Goal: Find contact information: Find contact information

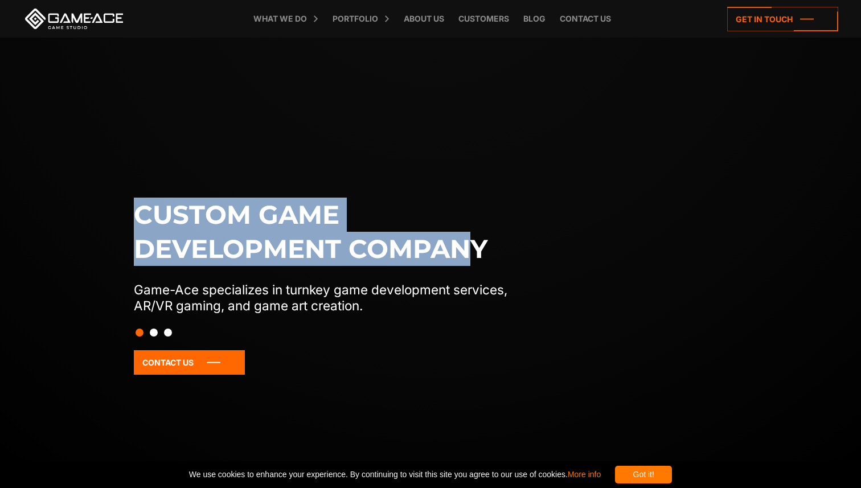
drag, startPoint x: 141, startPoint y: 211, endPoint x: 479, endPoint y: 260, distance: 341.7
click at [478, 260] on h1 "Custom game development company" at bounding box center [332, 232] width 397 height 68
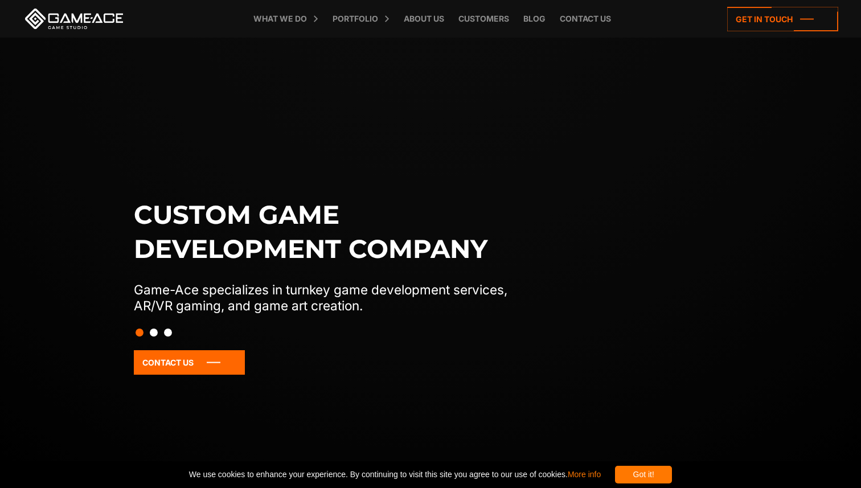
click at [470, 260] on h1 "Custom game development company" at bounding box center [332, 232] width 397 height 68
drag, startPoint x: 175, startPoint y: 294, endPoint x: 308, endPoint y: 292, distance: 133.3
click at [308, 292] on p "Game-Ace specializes in turnkey game development services, AR/VR gaming, and ga…" at bounding box center [332, 298] width 397 height 32
click at [153, 333] on button "Slide 2" at bounding box center [154, 332] width 8 height 19
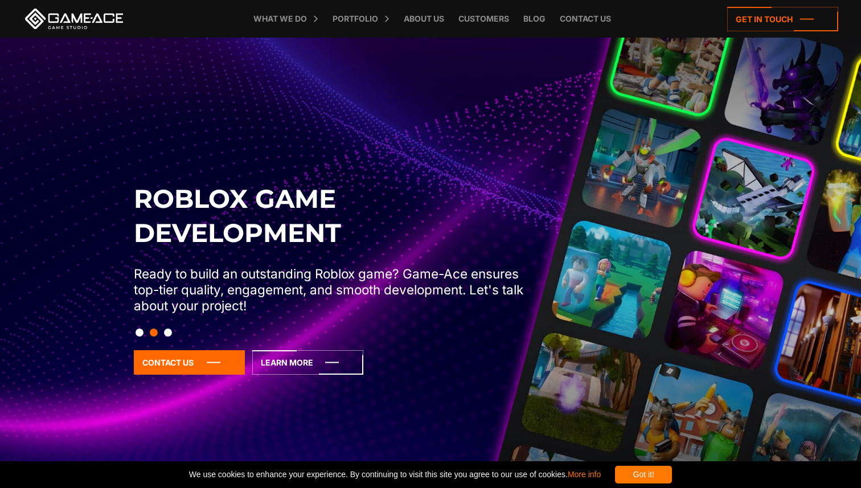
click at [138, 334] on button "Slide 1" at bounding box center [140, 332] width 8 height 19
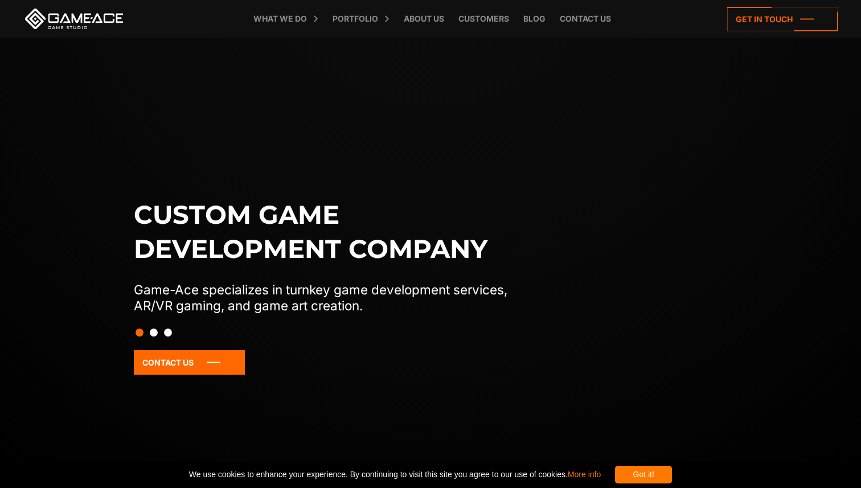
scroll to position [76, 0]
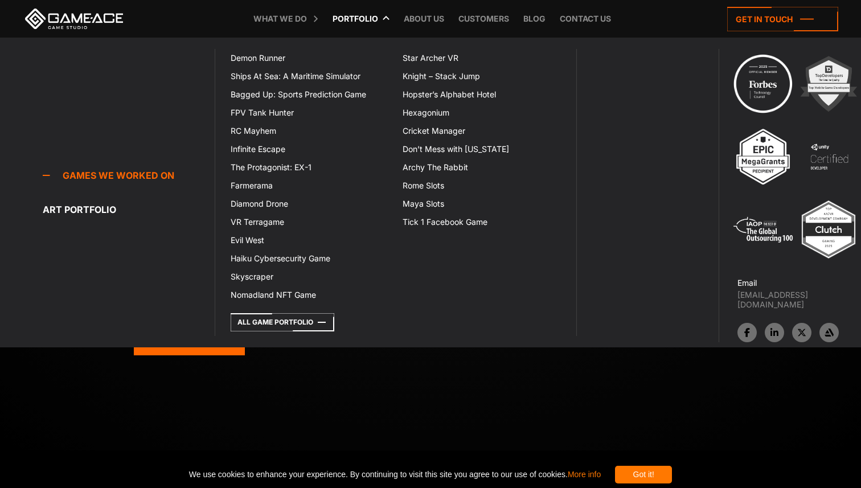
click at [352, 21] on link "Portfolio" at bounding box center [355, 19] width 57 height 38
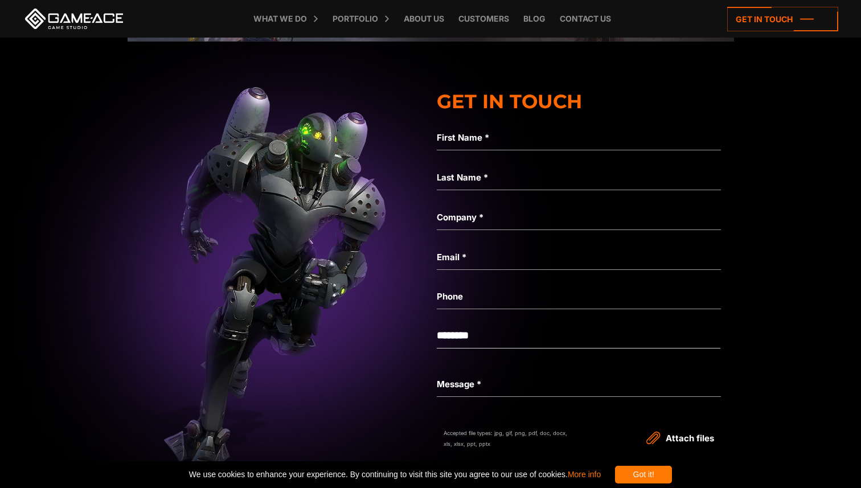
scroll to position [3799, 0]
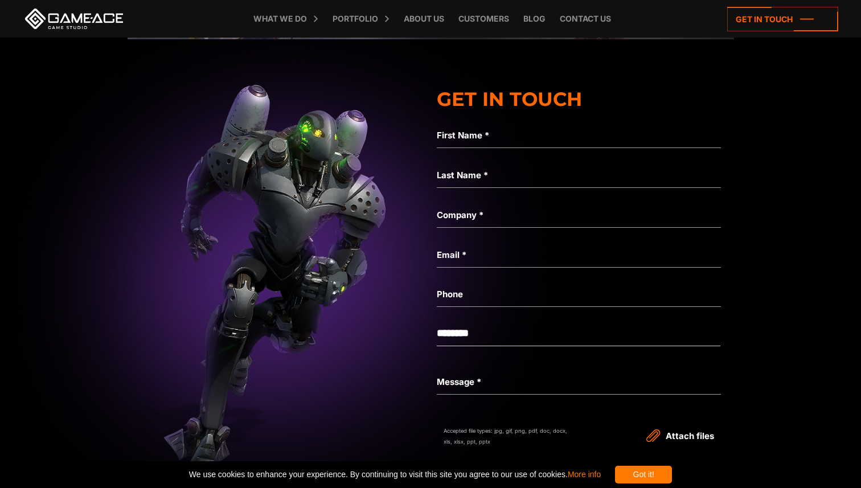
click at [467, 137] on label "First Name *" at bounding box center [579, 136] width 284 height 14
click at [467, 137] on input "First Name *" at bounding box center [579, 135] width 284 height 26
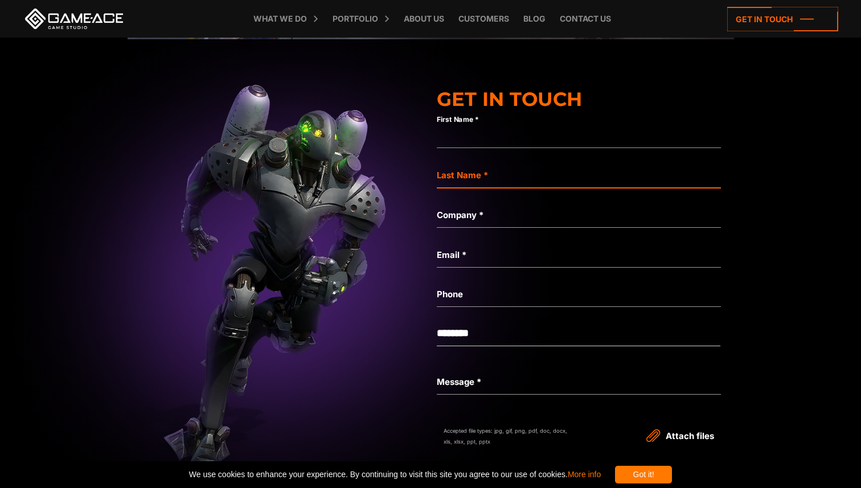
click at [478, 165] on div "Last Name * Not a valid name" at bounding box center [579, 182] width 284 height 40
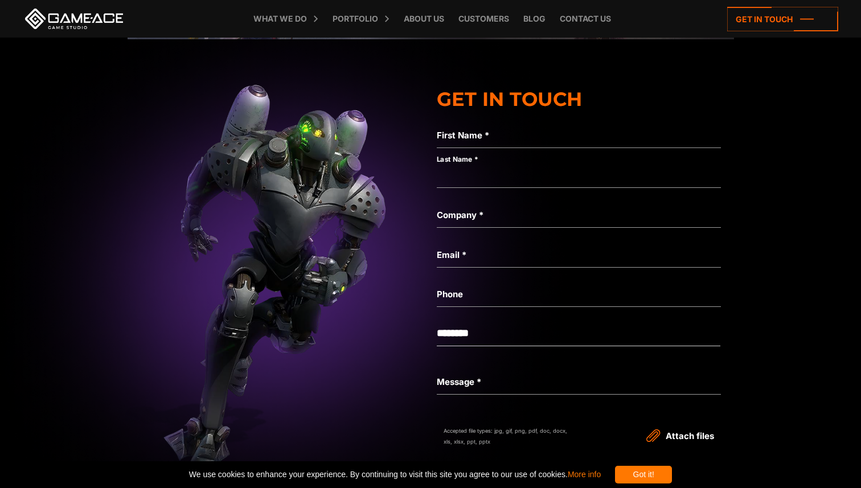
click at [471, 211] on label "Company *" at bounding box center [579, 215] width 284 height 14
click at [471, 211] on input "Company *" at bounding box center [579, 215] width 284 height 26
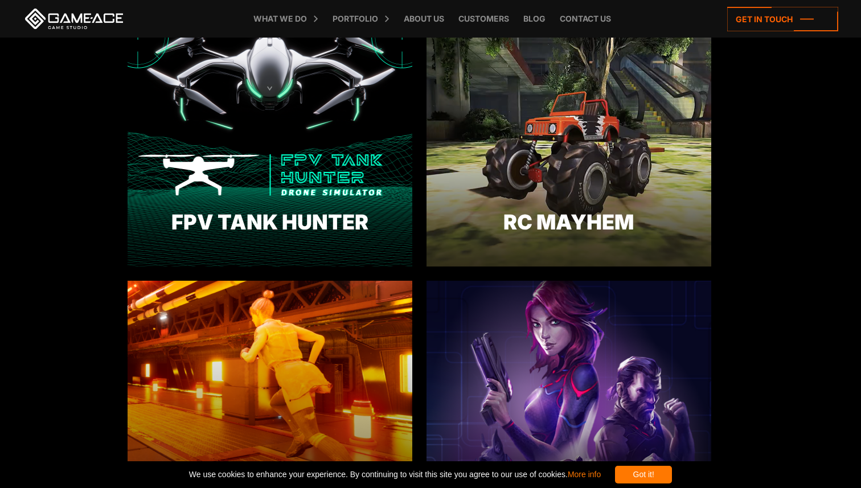
scroll to position [597, 0]
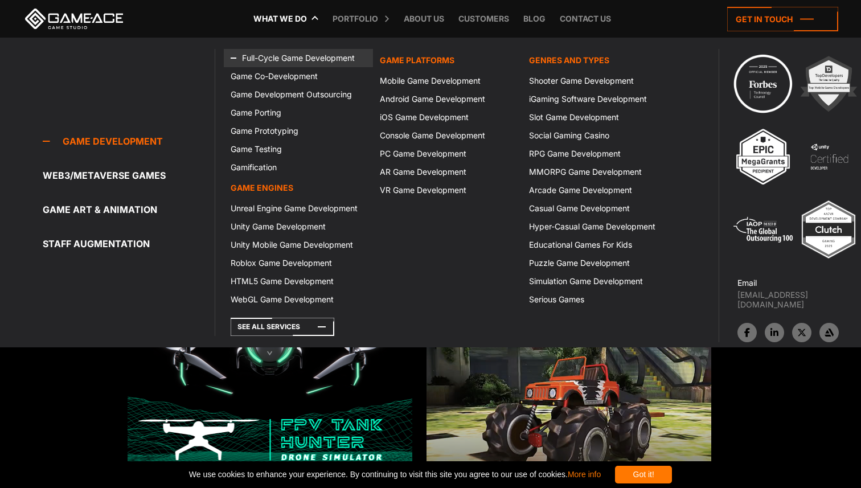
click at [290, 56] on link "Full-Cycle Game Development" at bounding box center [298, 58] width 149 height 18
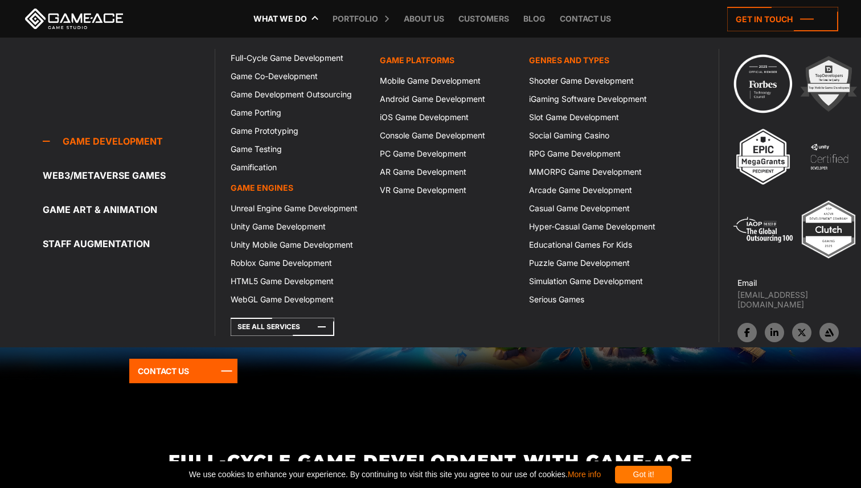
click at [181, 89] on div "Game development Game development Full-Cycle Game Development Game Co-Developme…" at bounding box center [107, 192] width 215 height 287
click at [160, 91] on div "Game development Game development Full-Cycle Game Development Game Co-Developme…" at bounding box center [107, 192] width 215 height 287
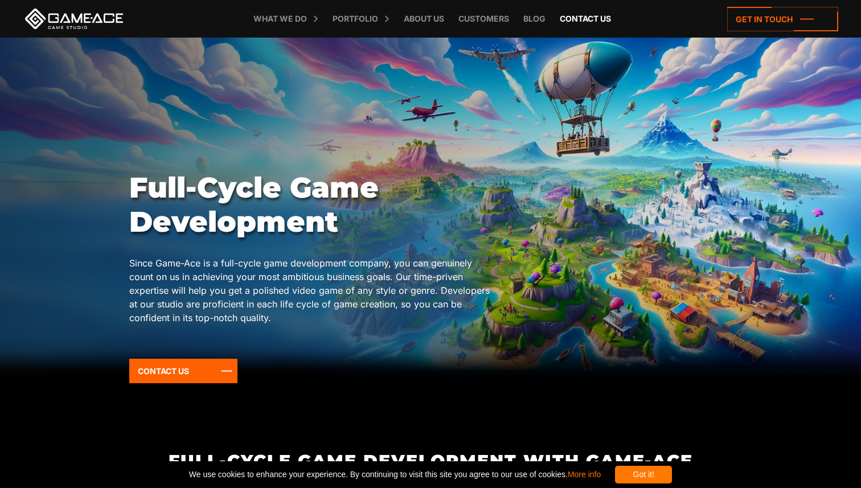
click at [572, 13] on link "Contact us" at bounding box center [585, 19] width 63 height 38
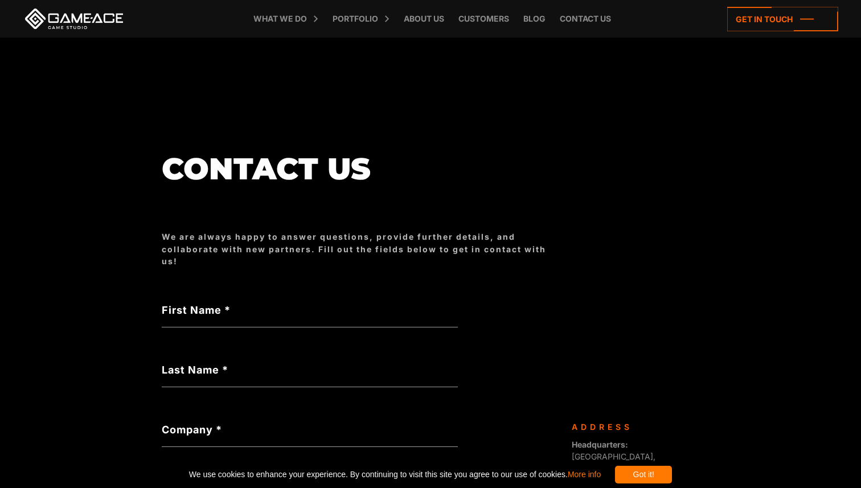
scroll to position [113, 0]
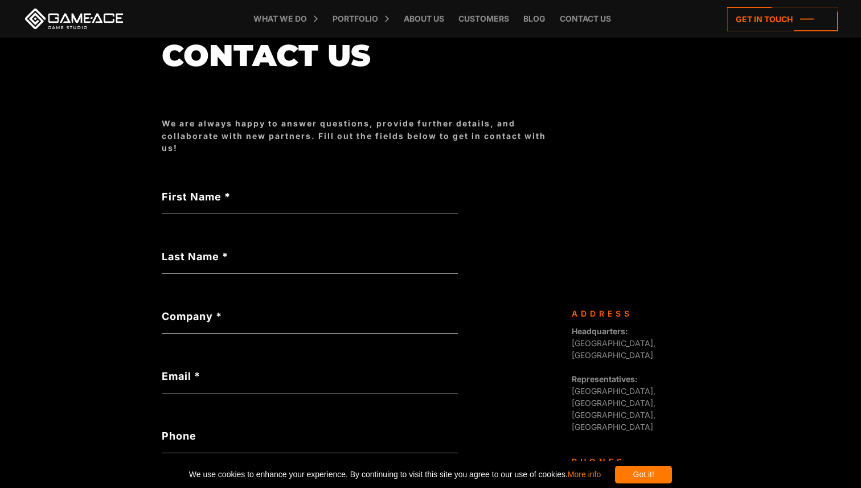
click at [221, 198] on label "First Name *" at bounding box center [310, 196] width 296 height 15
click at [221, 198] on input "First Name *" at bounding box center [310, 201] width 296 height 26
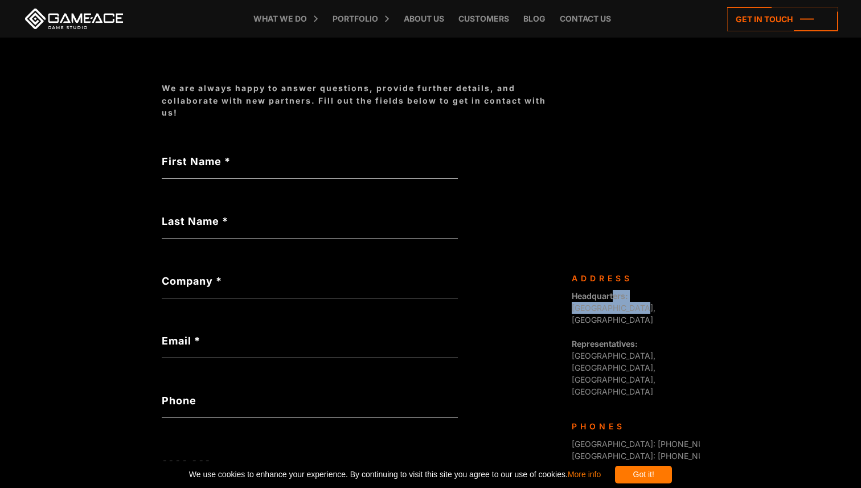
drag, startPoint x: 614, startPoint y: 293, endPoint x: 696, endPoint y: 293, distance: 82.0
click at [615, 298] on strong "Headquarters:" at bounding box center [600, 296] width 56 height 10
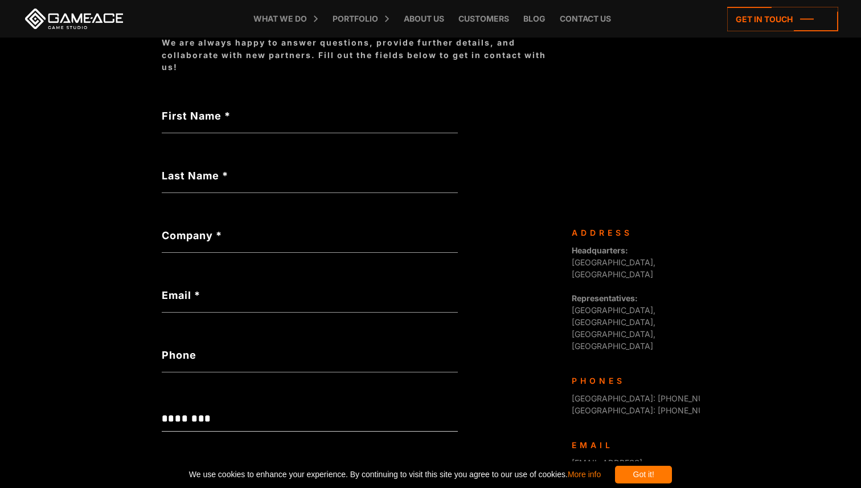
scroll to position [197, 0]
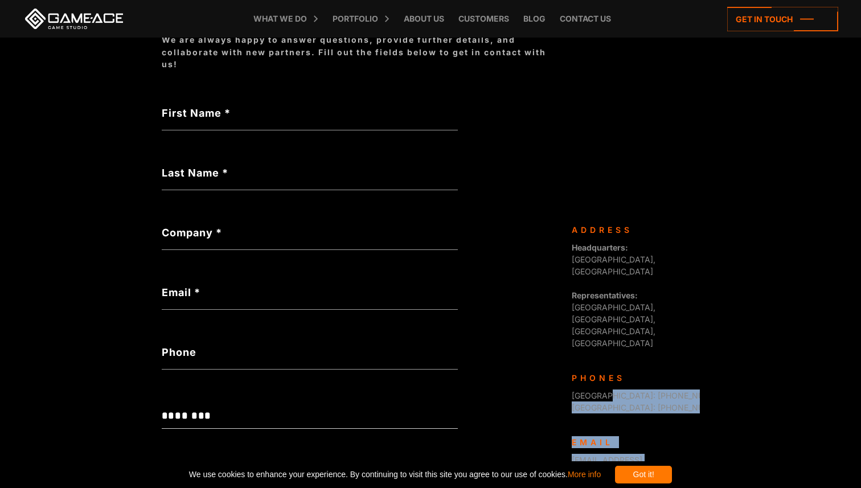
drag, startPoint x: 604, startPoint y: 336, endPoint x: 719, endPoint y: 335, distance: 115.0
click at [719, 335] on body "**********" at bounding box center [430, 242] width 861 height 878
click at [589, 403] on span "[GEOGRAPHIC_DATA]: [PHONE_NUMBER]" at bounding box center [650, 408] width 157 height 10
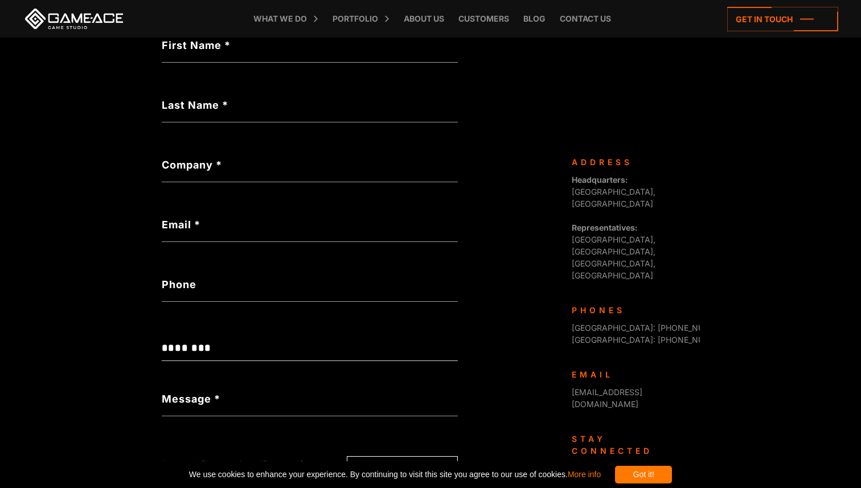
scroll to position [300, 0]
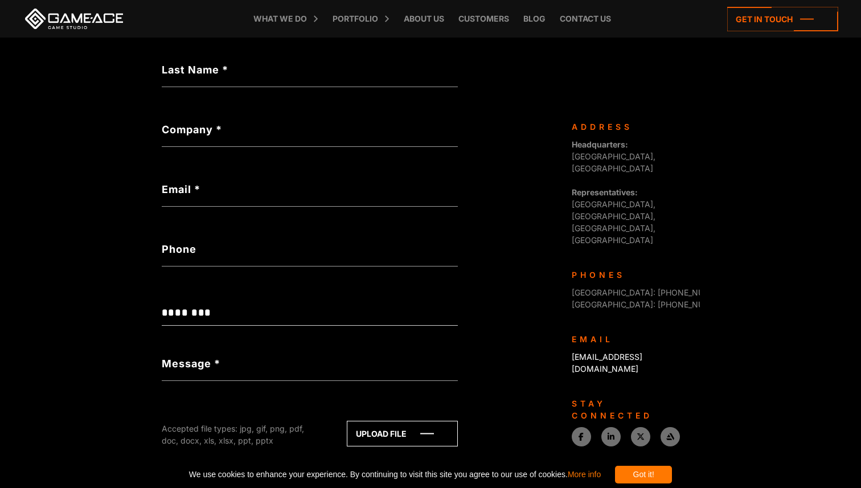
click at [588, 352] on link "[EMAIL_ADDRESS][DOMAIN_NAME]" at bounding box center [607, 363] width 71 height 22
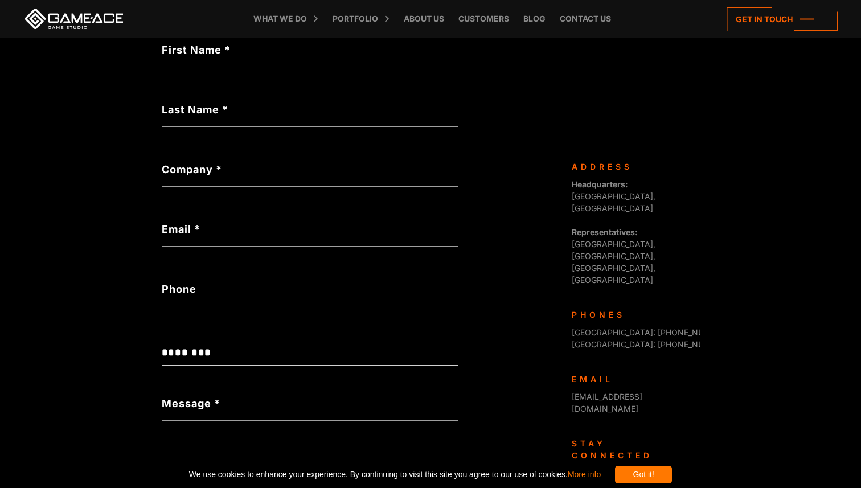
scroll to position [252, 0]
